Goal: Task Accomplishment & Management: Use online tool/utility

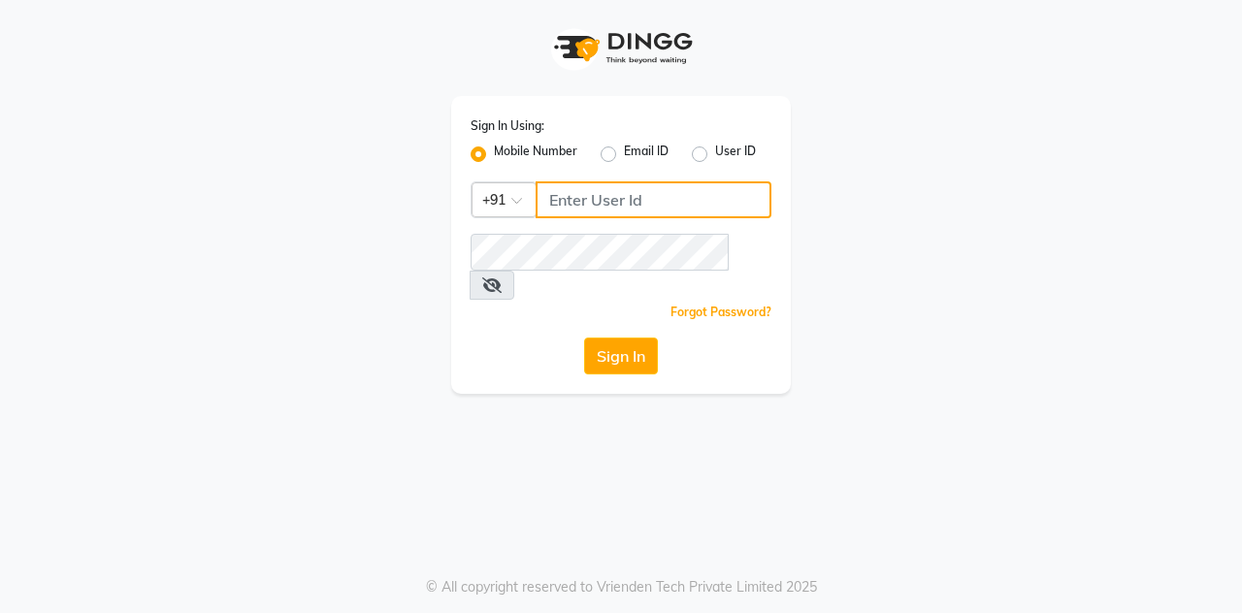
type input "7406301490"
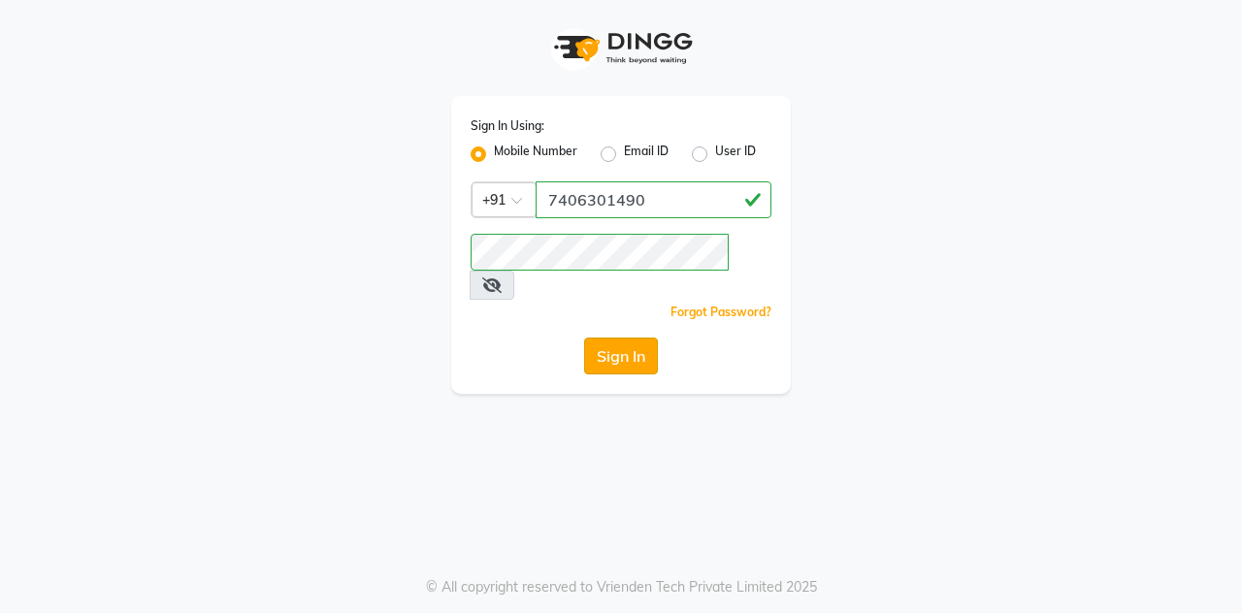
click at [599, 338] on button "Sign In" at bounding box center [621, 356] width 74 height 37
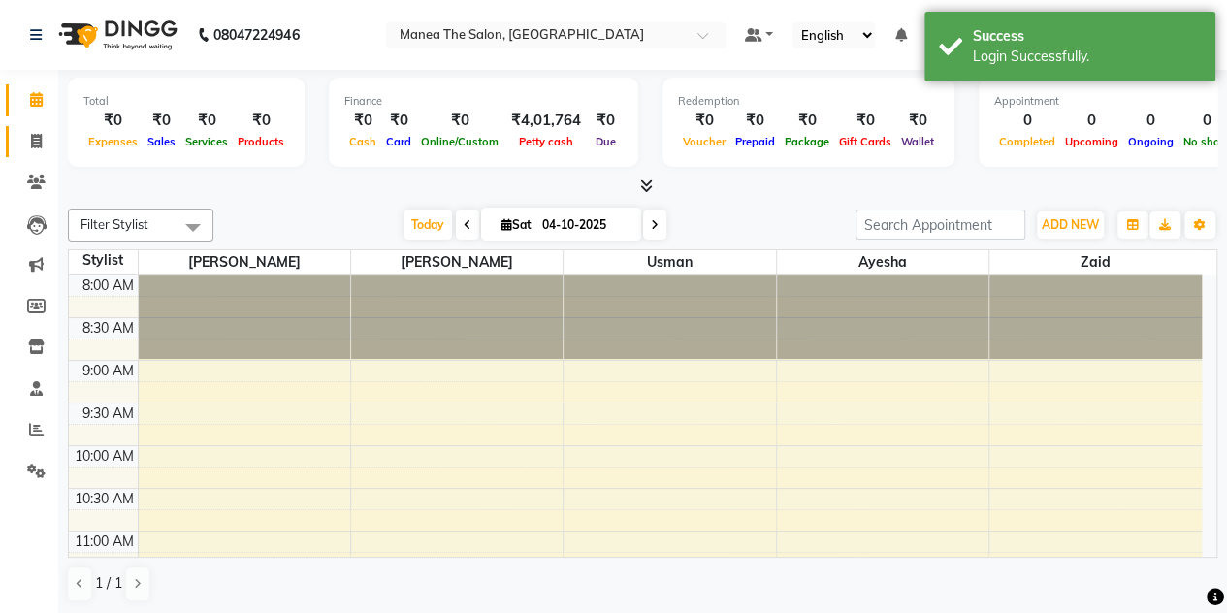
click at [40, 143] on icon at bounding box center [36, 141] width 11 height 15
select select "7688"
select select "service"
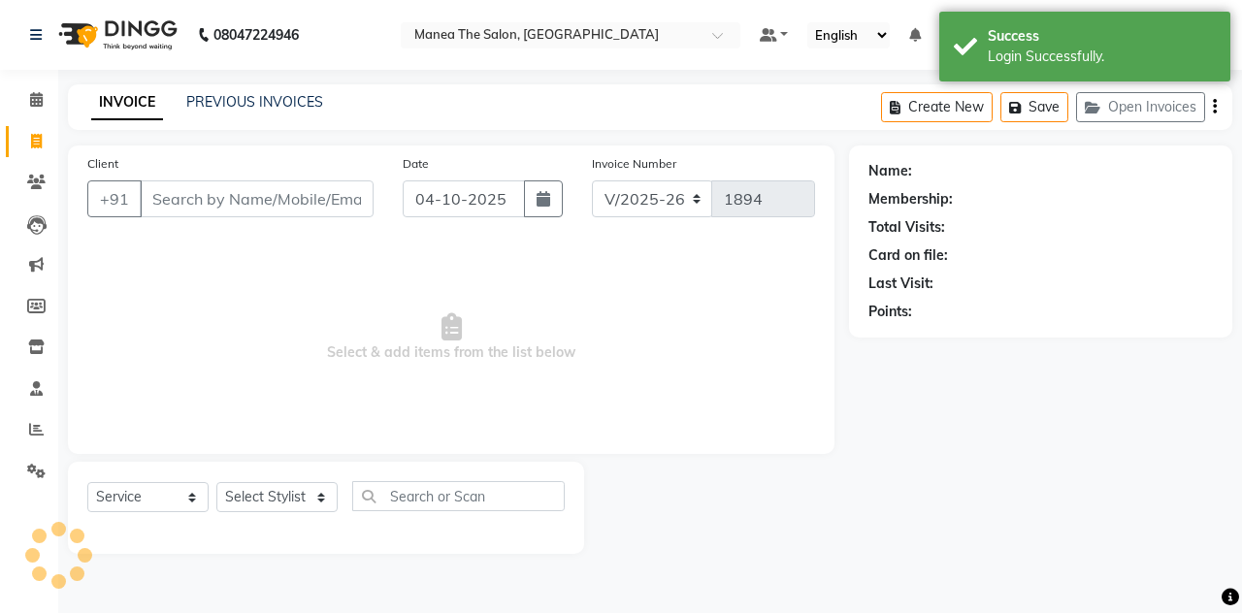
click at [31, 139] on icon at bounding box center [36, 141] width 11 height 15
select select "7688"
select select "service"
